Goal: Information Seeking & Learning: Check status

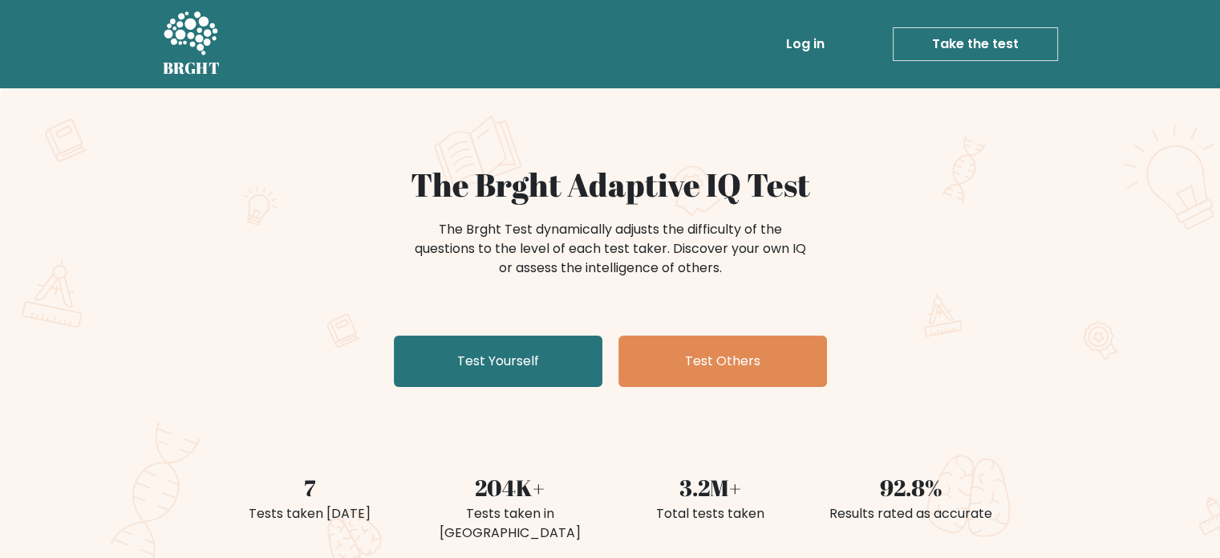
click at [802, 55] on link "Log in" at bounding box center [805, 44] width 51 height 32
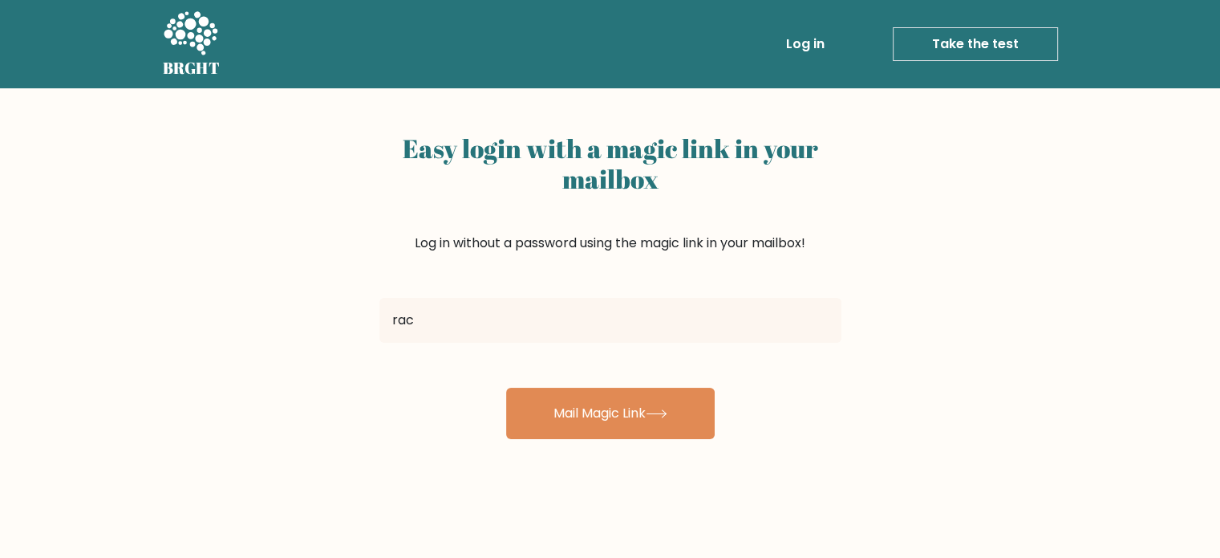
type input "rachelsumalpong331@gmail.com"
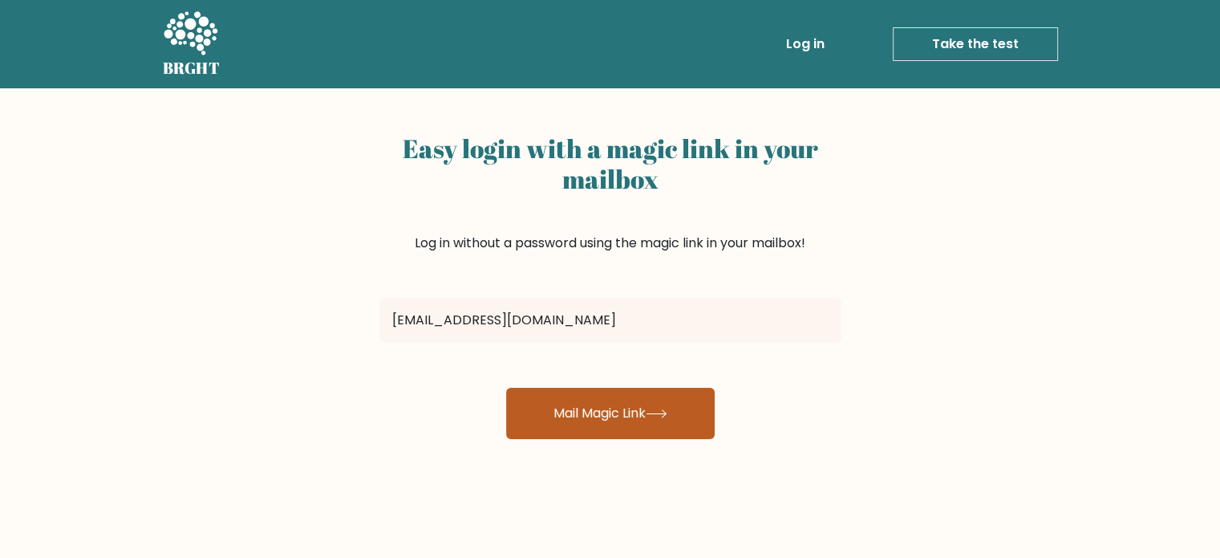
click at [610, 420] on button "Mail Magic Link" at bounding box center [610, 412] width 209 height 51
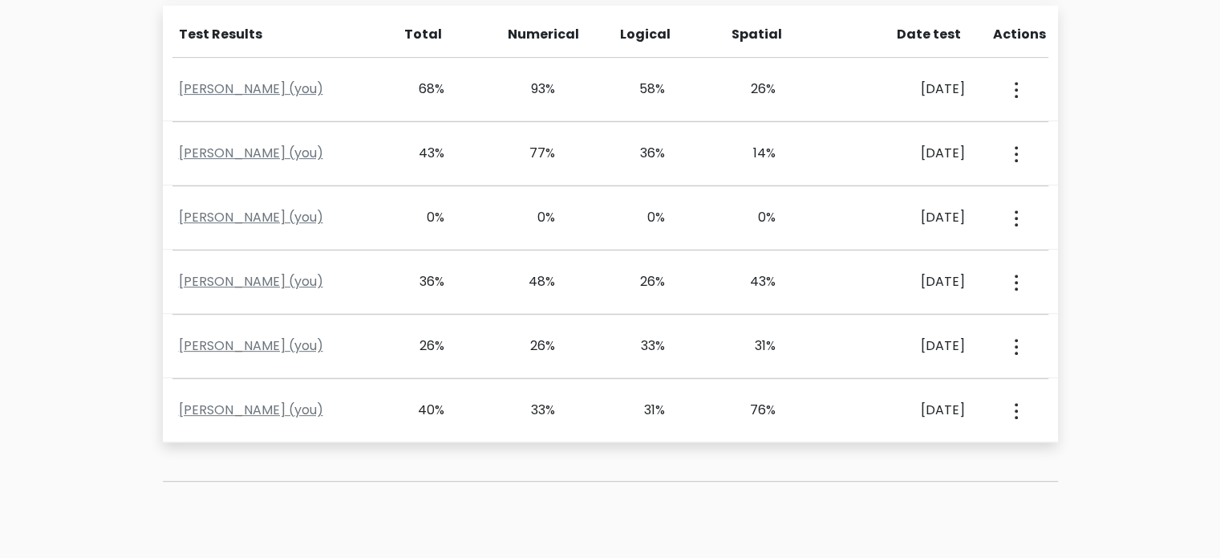
scroll to position [642, 0]
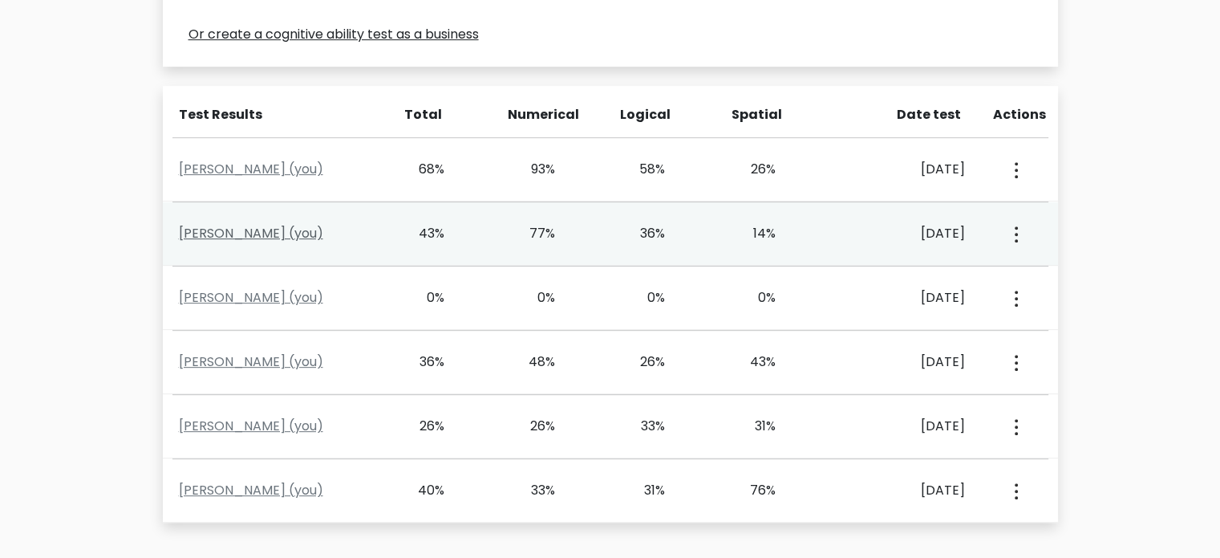
click at [307, 233] on link "Rachel Sumalpong (you)" at bounding box center [251, 233] width 144 height 18
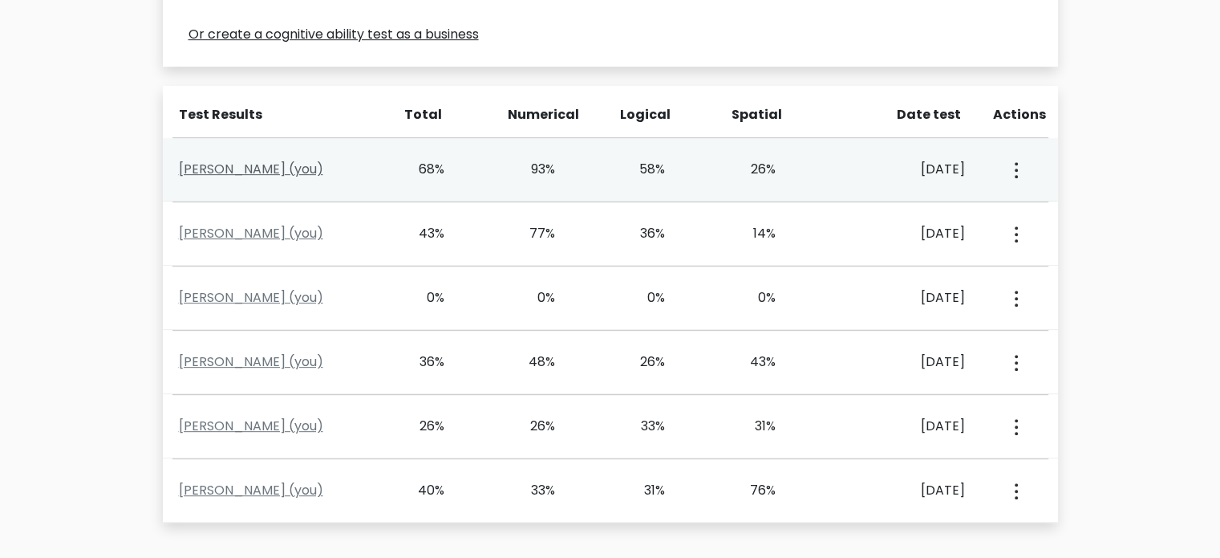
click at [310, 163] on link "Rachel Sumalpong (you)" at bounding box center [251, 169] width 144 height 18
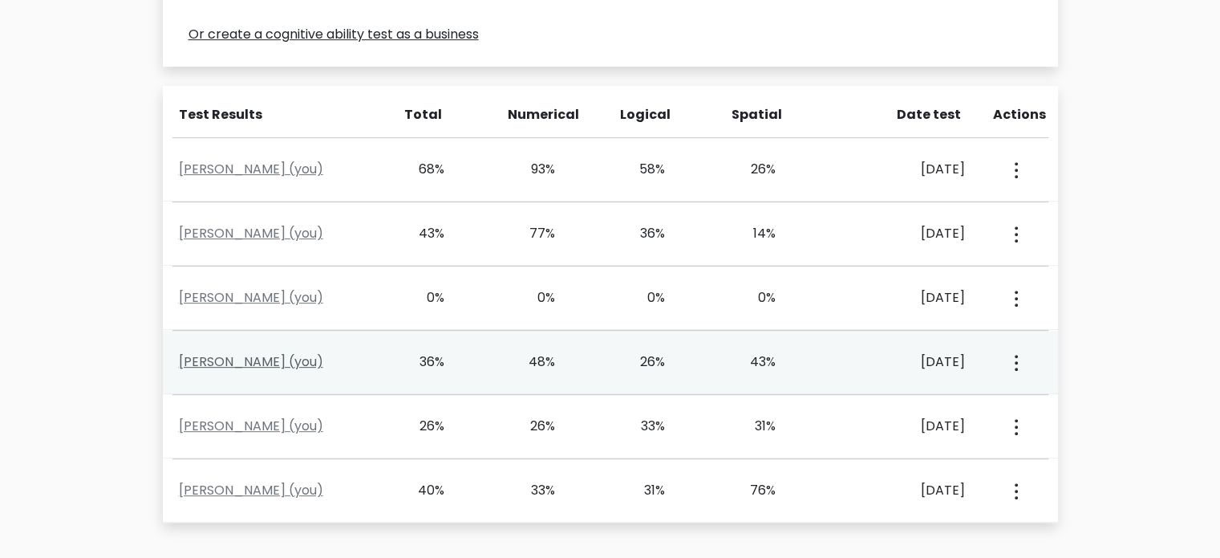
click at [298, 362] on link "Rachel Sumalpong (you)" at bounding box center [251, 361] width 144 height 18
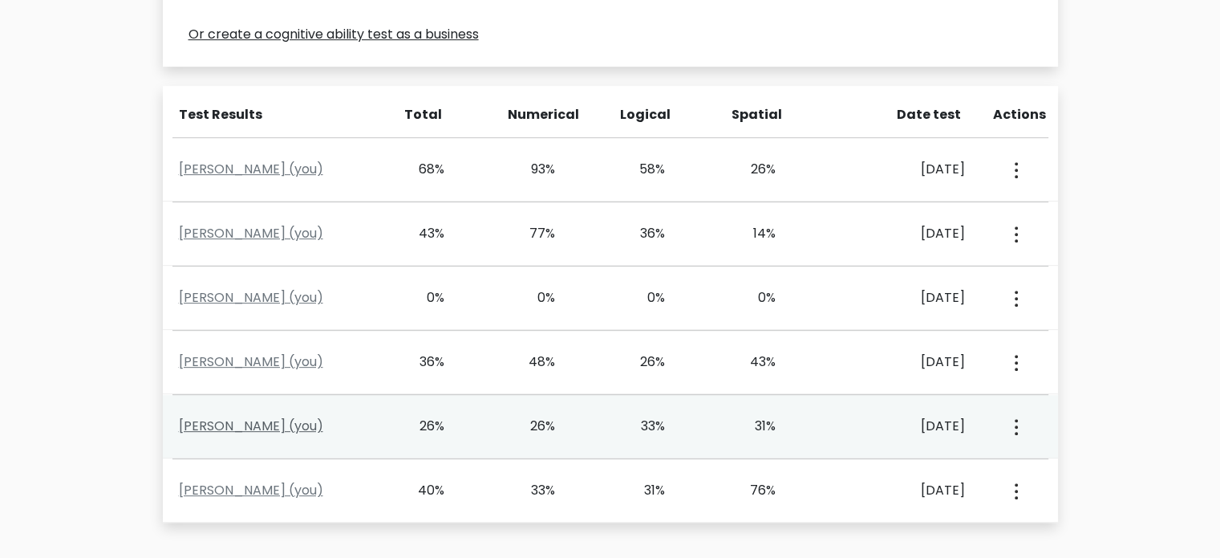
click at [305, 425] on link "Rachel Sumalpong (you)" at bounding box center [251, 425] width 144 height 18
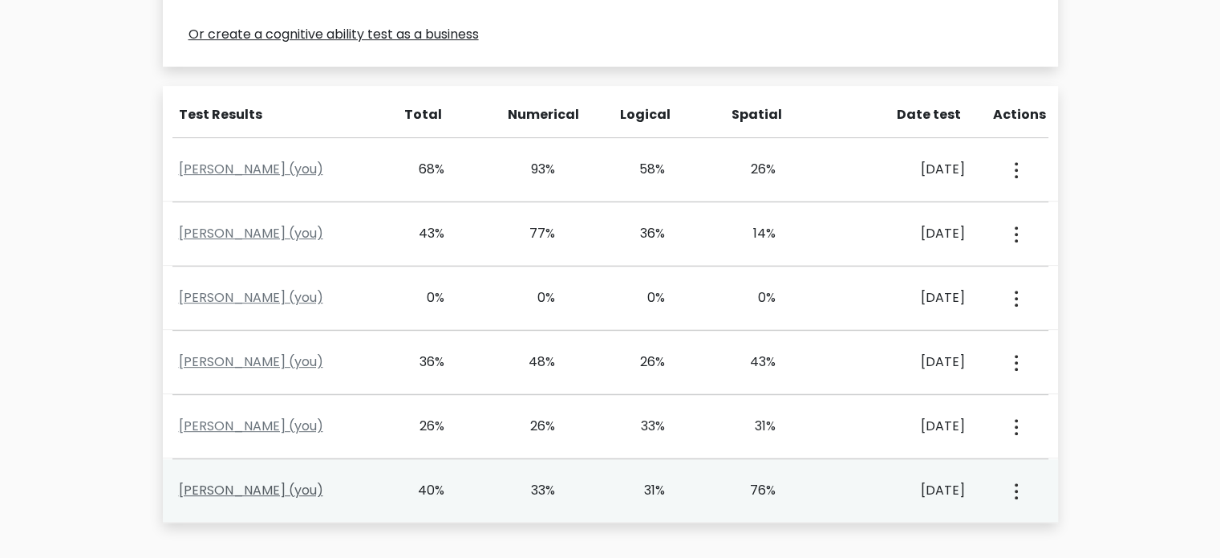
click at [282, 487] on link "Rachel Sumalpong (you)" at bounding box center [251, 490] width 144 height 18
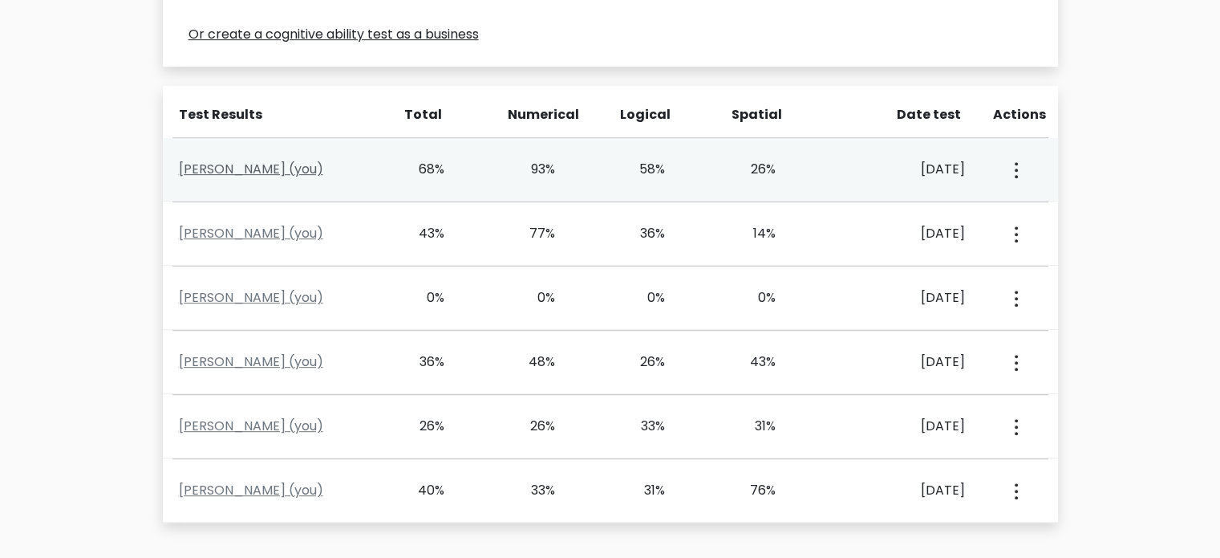
click at [257, 168] on link "Rachel Sumalpong (you)" at bounding box center [251, 169] width 144 height 18
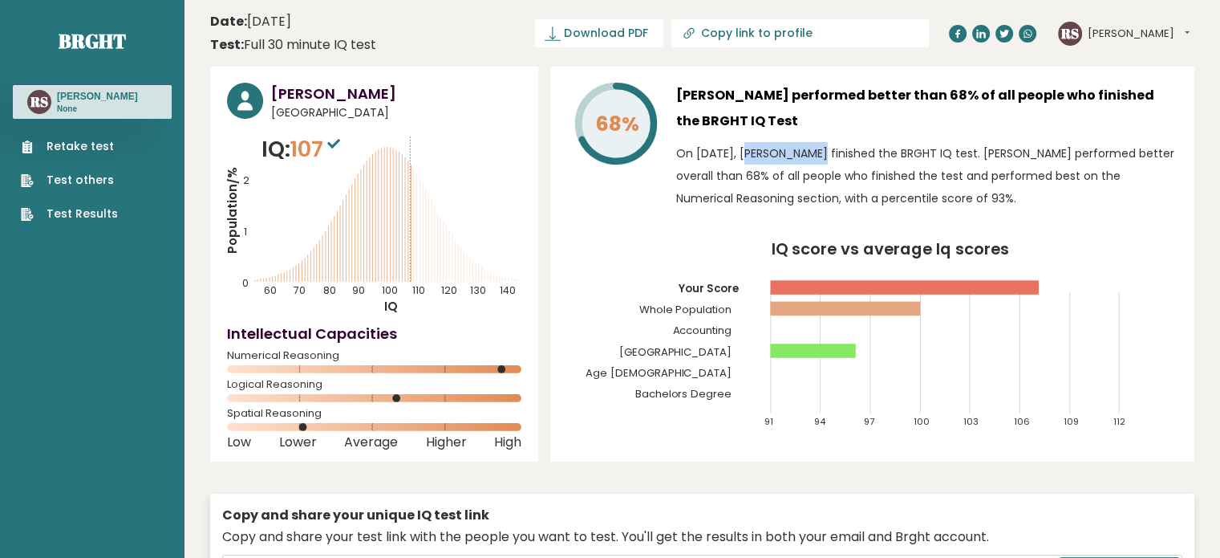
drag, startPoint x: 694, startPoint y: 152, endPoint x: 765, endPoint y: 150, distance: 71.4
click at [765, 150] on p "On [DATE], [PERSON_NAME] finished the BRGHT IQ test. [PERSON_NAME] performed be…" at bounding box center [926, 175] width 501 height 67
drag, startPoint x: 742, startPoint y: 150, endPoint x: 590, endPoint y: 270, distance: 194.2
click at [590, 270] on icon "IQ score vs average Iq scores 91 94 97 100 103 106 109 112 Your Score Whole Pop…" at bounding box center [872, 341] width 610 height 201
drag, startPoint x: 698, startPoint y: 151, endPoint x: 767, endPoint y: 152, distance: 69.0
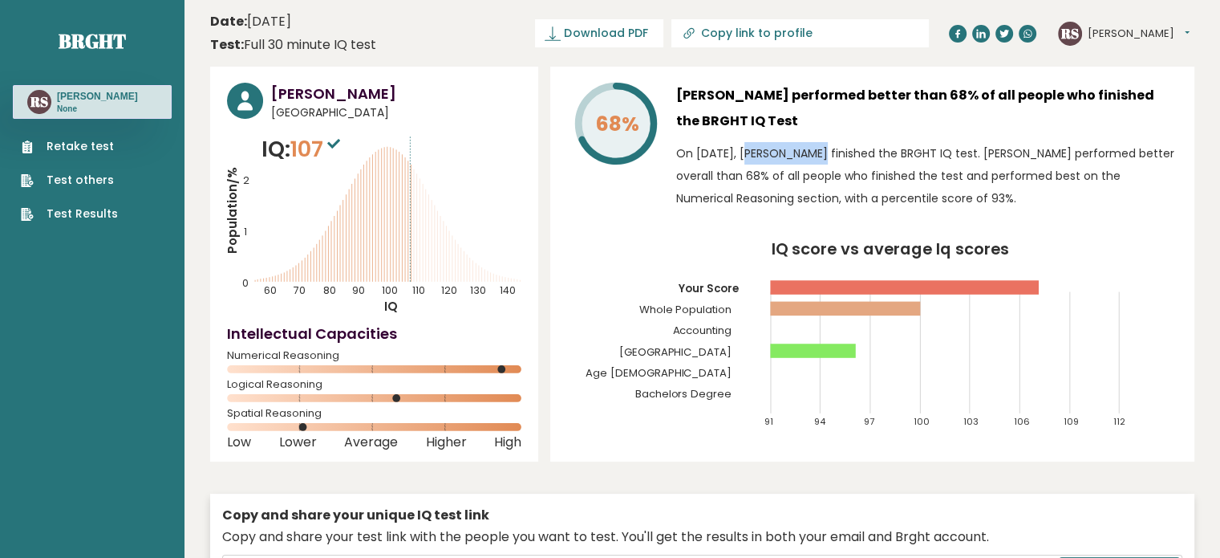
click at [767, 152] on p "On [DATE], [PERSON_NAME] finished the BRGHT IQ test. [PERSON_NAME] performed be…" at bounding box center [926, 175] width 501 height 67
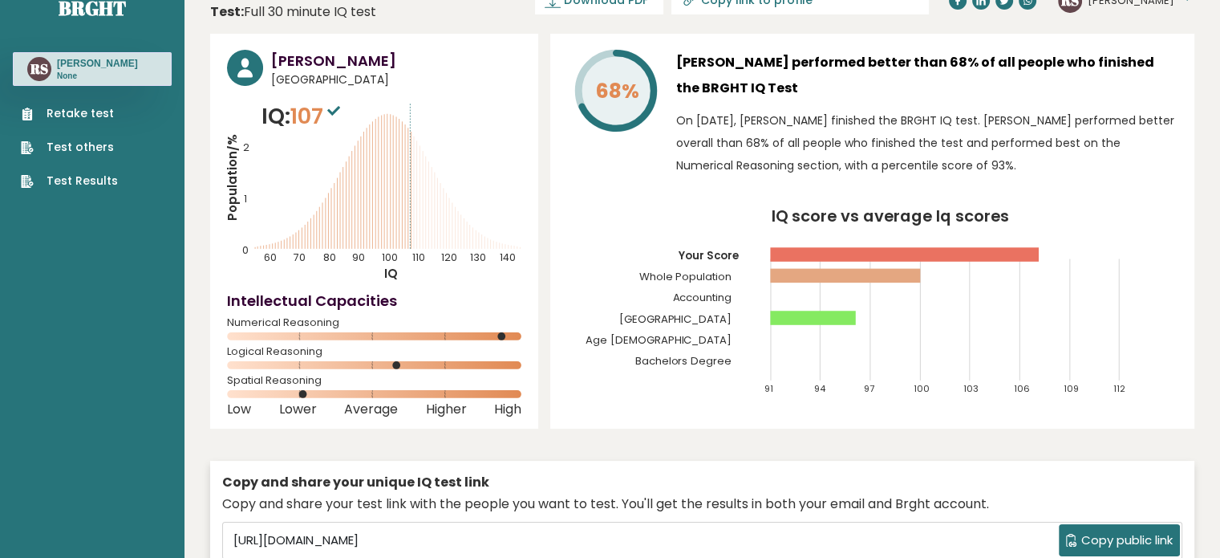
scroll to position [27, 0]
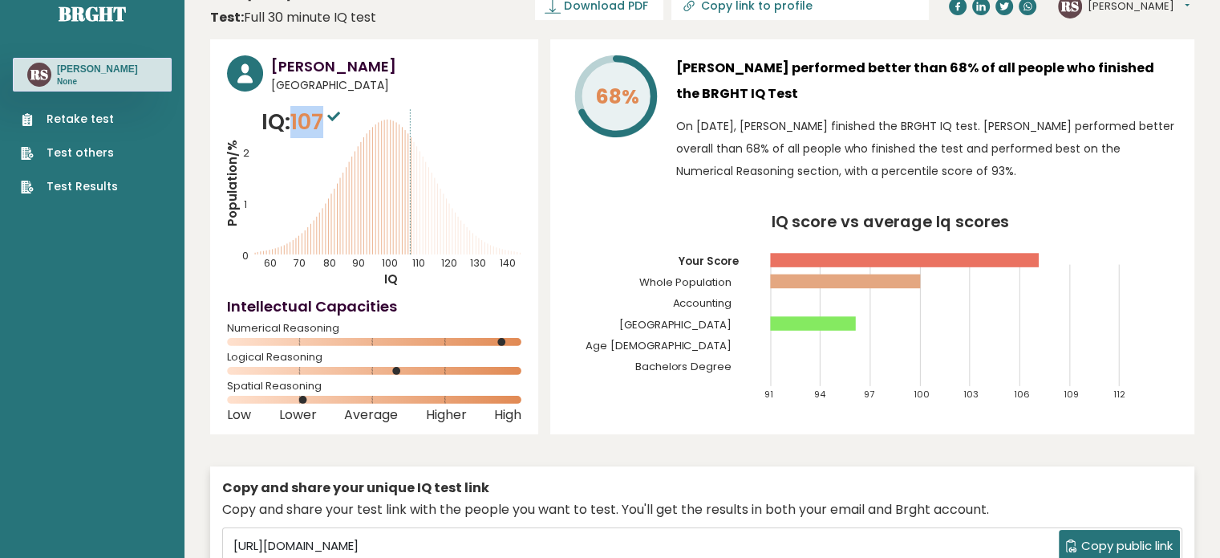
drag, startPoint x: 292, startPoint y: 120, endPoint x: 326, endPoint y: 119, distance: 34.5
click at [326, 119] on p "IQ: 107" at bounding box center [303, 122] width 83 height 32
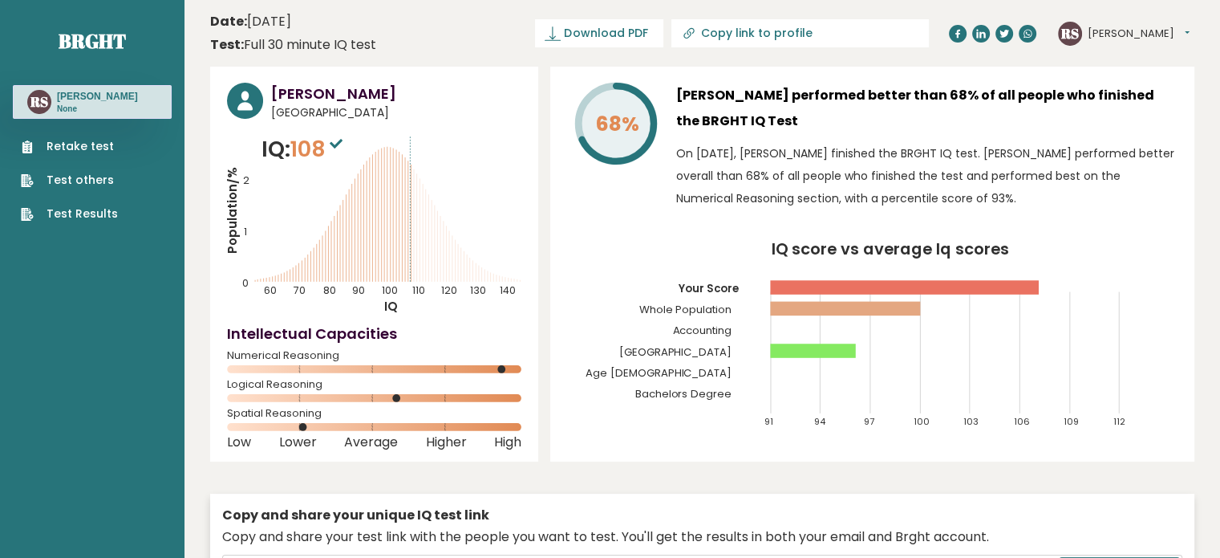
scroll to position [0, 0]
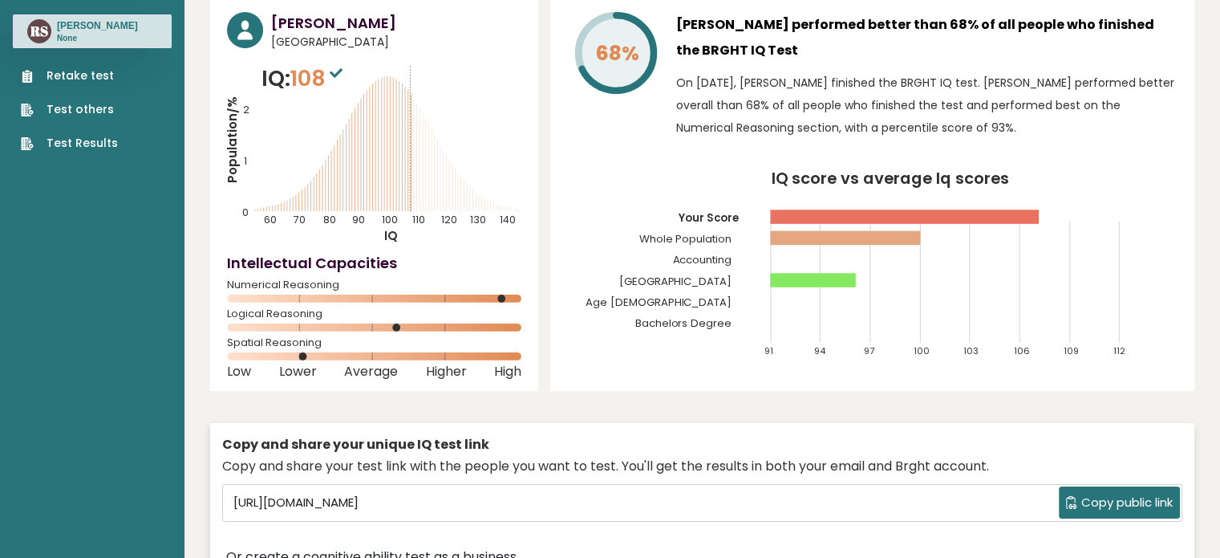
scroll to position [33, 0]
